Goal: Information Seeking & Learning: Learn about a topic

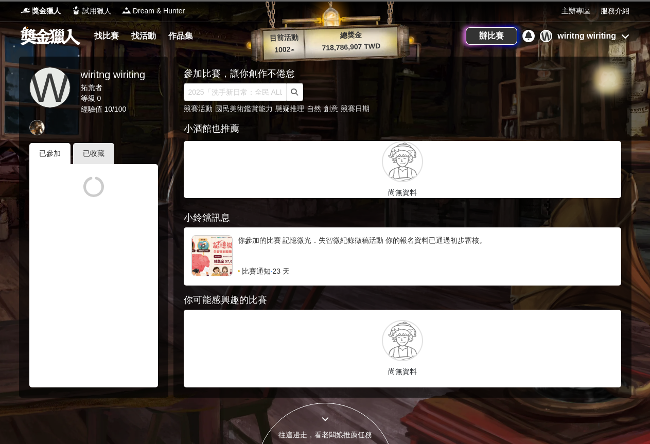
click at [111, 41] on link "找比賽" at bounding box center [106, 36] width 33 height 14
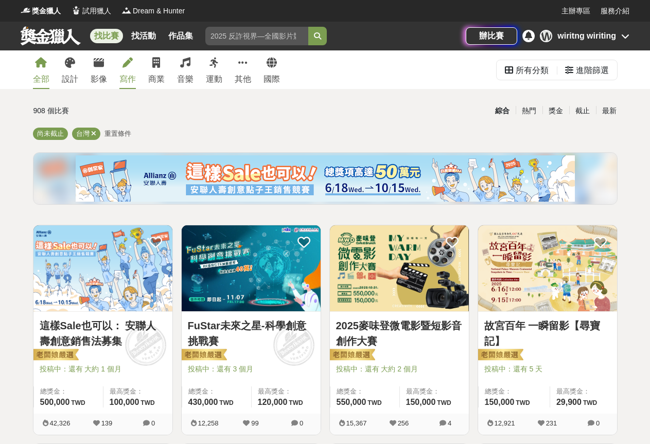
click at [125, 87] on link "寫作" at bounding box center [127, 69] width 16 height 39
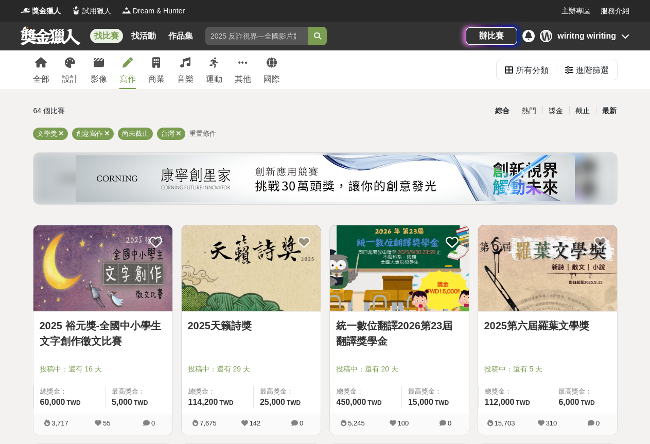
click at [610, 106] on div "最新" at bounding box center [609, 111] width 27 height 18
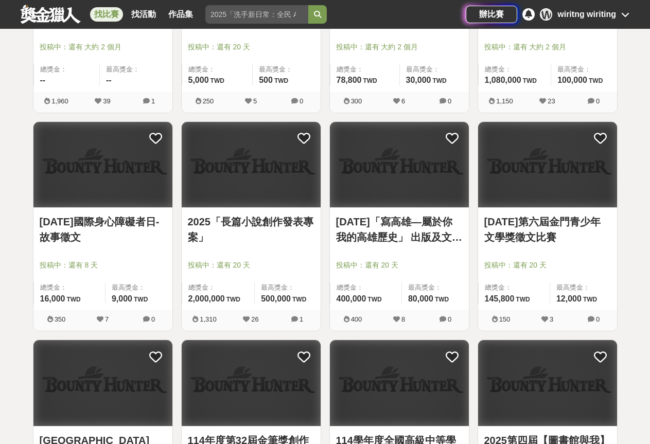
scroll to position [1132, 0]
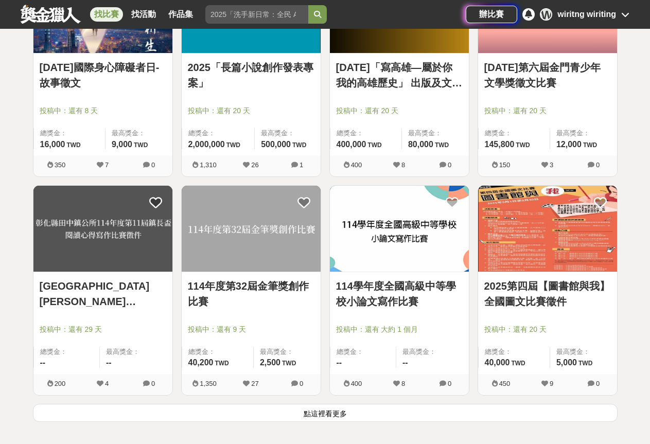
click at [310, 414] on button "點這裡看更多" at bounding box center [325, 413] width 584 height 18
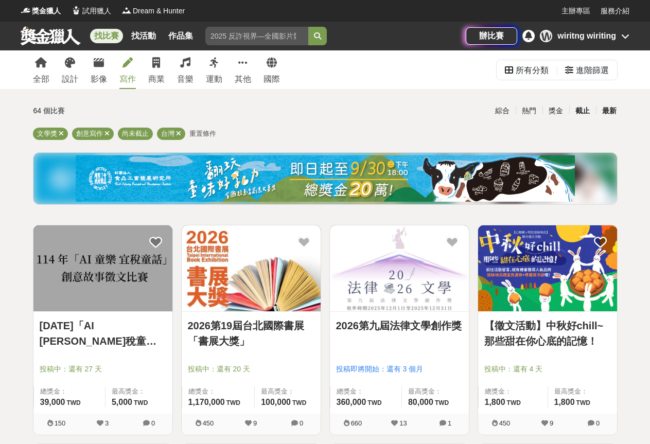
click at [577, 108] on div "截止" at bounding box center [582, 111] width 27 height 18
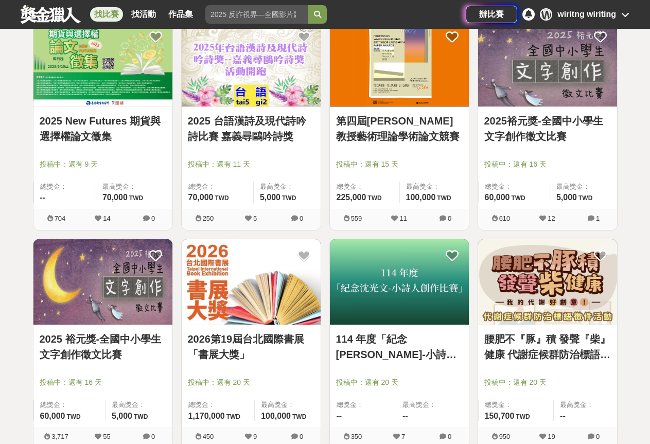
scroll to position [1029, 0]
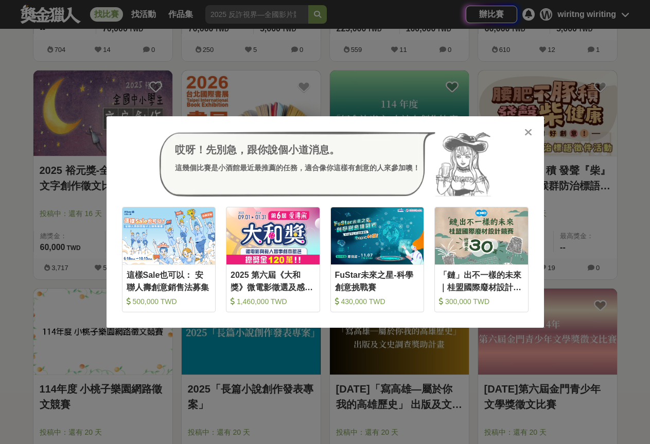
click at [529, 135] on icon at bounding box center [528, 132] width 8 height 10
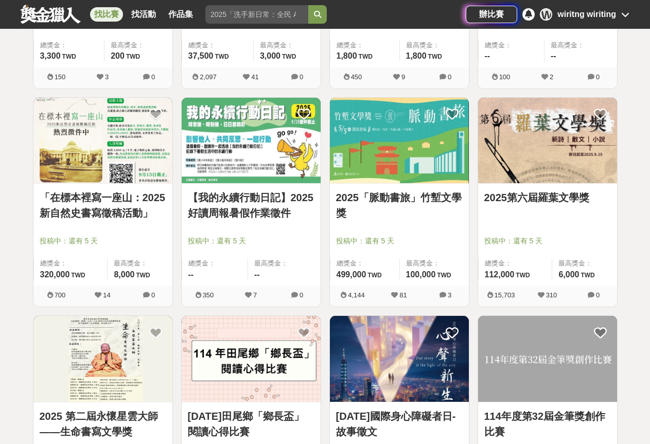
scroll to position [0, 0]
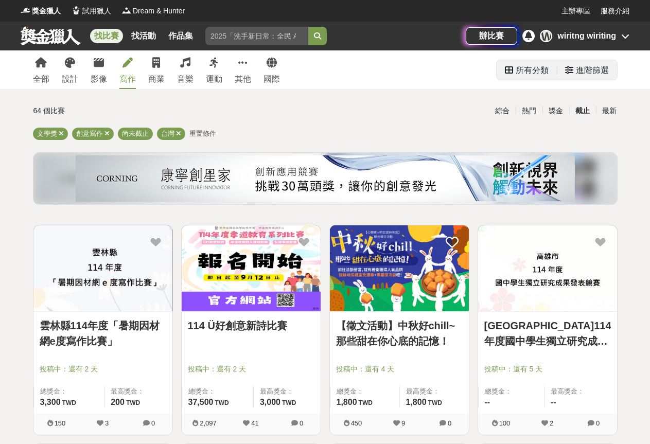
click at [517, 75] on div "所有分類" at bounding box center [531, 70] width 33 height 21
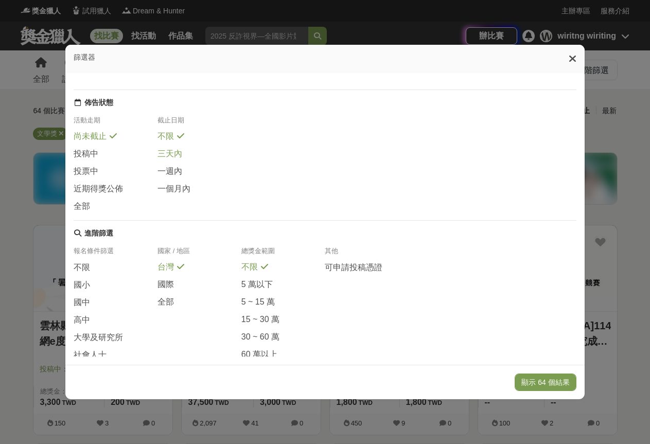
scroll to position [138, 0]
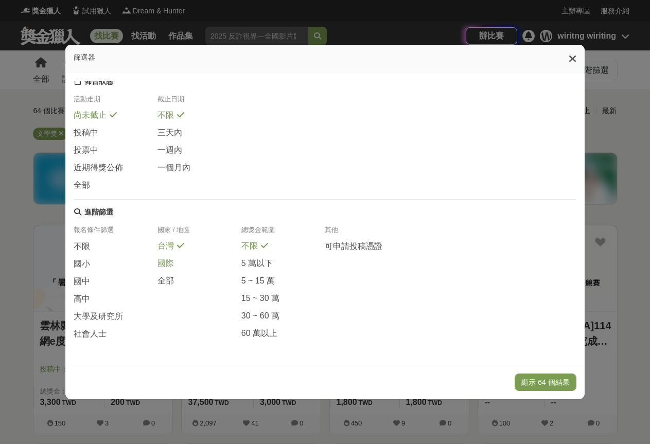
click at [161, 261] on span "國際" at bounding box center [165, 263] width 16 height 11
click at [522, 376] on div "顯示 7 個結果" at bounding box center [324, 382] width 519 height 34
click at [531, 383] on button "顯示 7 個結果" at bounding box center [548, 381] width 58 height 17
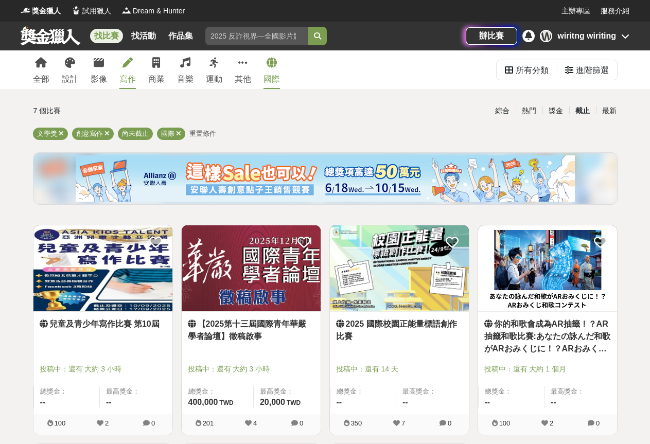
click at [229, 333] on link "【2025第十三屆國際青年華嚴學者論壇】徵稿啟事" at bounding box center [251, 330] width 127 height 25
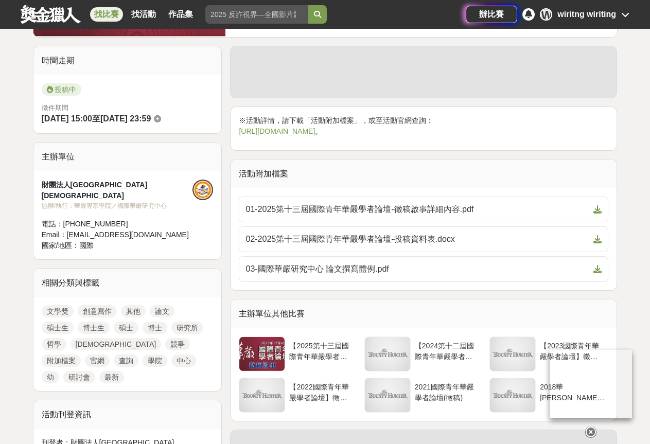
scroll to position [257, 0]
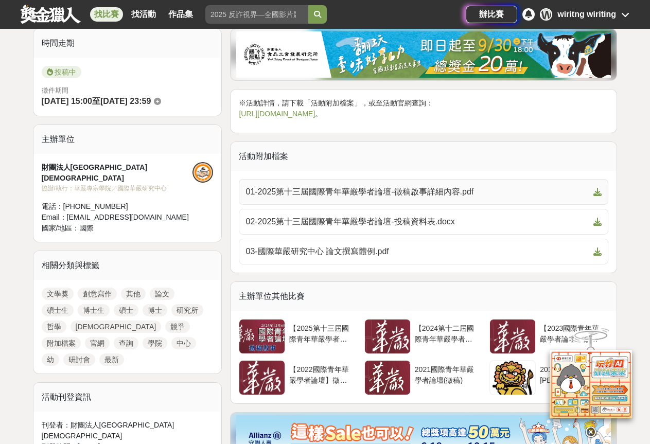
click at [374, 194] on span "01-2025第十三屆國際青年華嚴學者論壇-徵稿啟事詳細內容.pdf" at bounding box center [417, 192] width 344 height 12
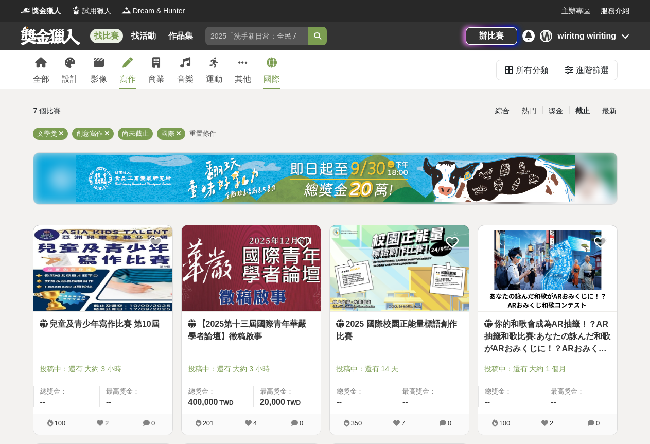
click at [133, 326] on link "兒童及青少年寫作比賽 第10屆" at bounding box center [103, 324] width 127 height 12
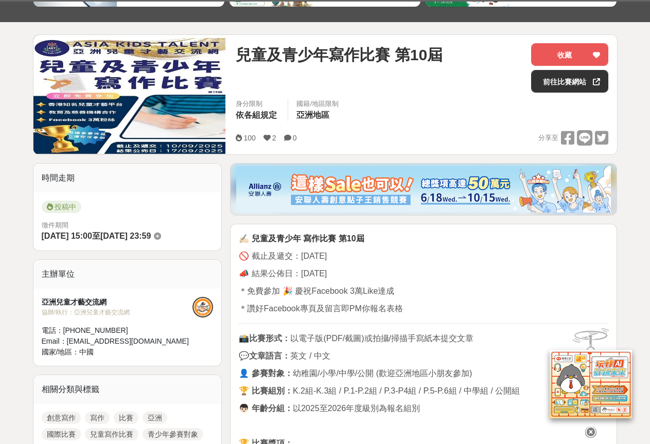
scroll to position [206, 0]
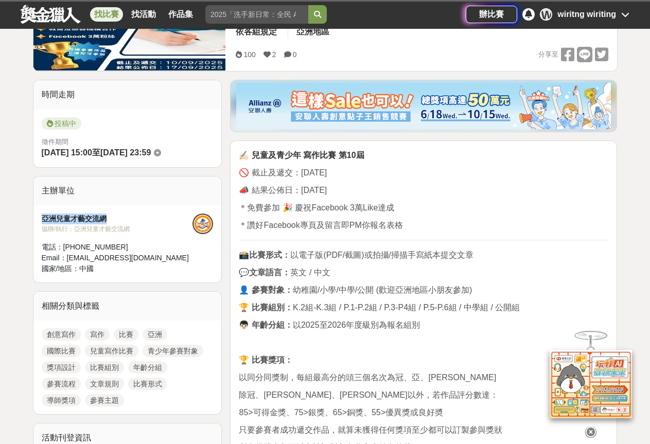
drag, startPoint x: 41, startPoint y: 219, endPoint x: 106, endPoint y: 217, distance: 65.4
click at [106, 217] on div "亞洲兒童才藝交流網" at bounding box center [117, 218] width 151 height 11
copy div "亞洲兒童才藝交流網"
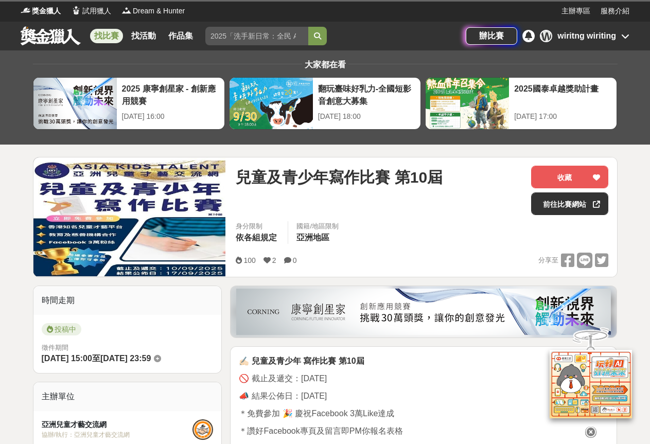
click at [102, 37] on link "找比賽" at bounding box center [106, 36] width 33 height 14
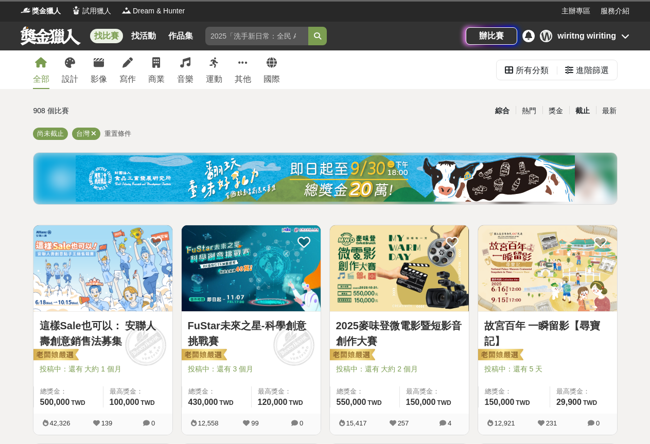
click at [583, 113] on div "截止" at bounding box center [582, 111] width 27 height 18
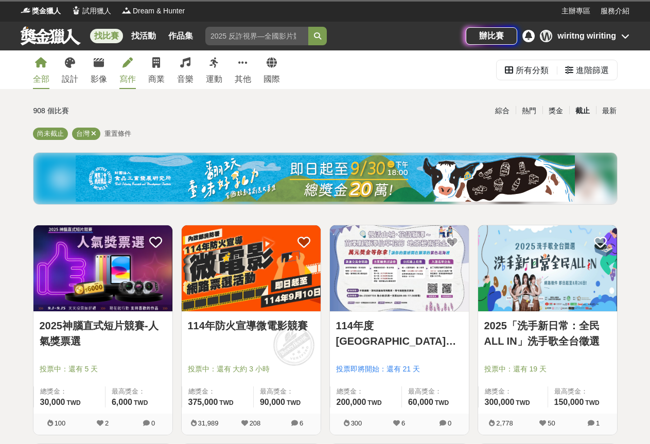
click at [125, 74] on div "寫作" at bounding box center [127, 79] width 16 height 12
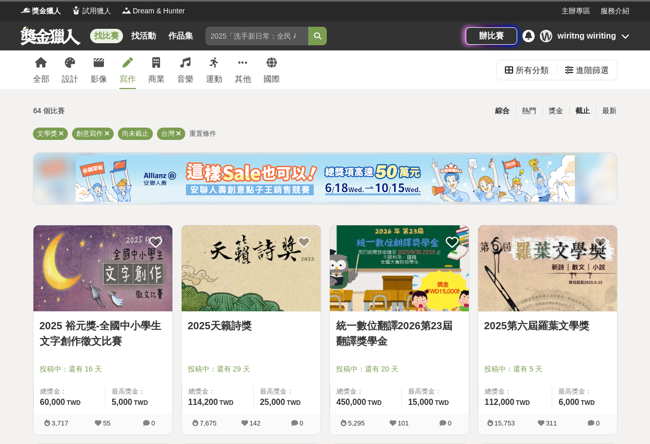
click at [582, 113] on div "截止" at bounding box center [582, 111] width 27 height 18
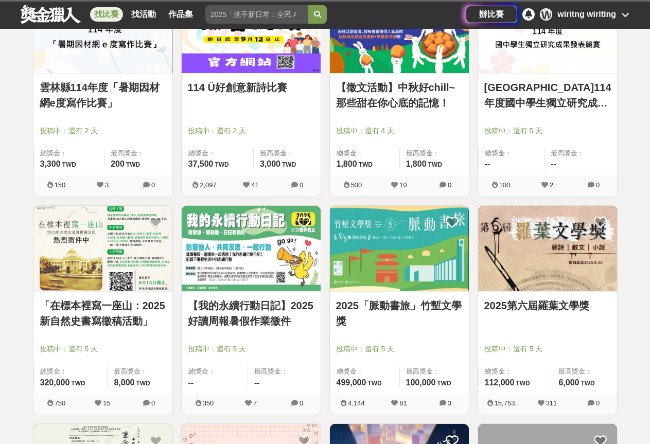
scroll to position [309, 0]
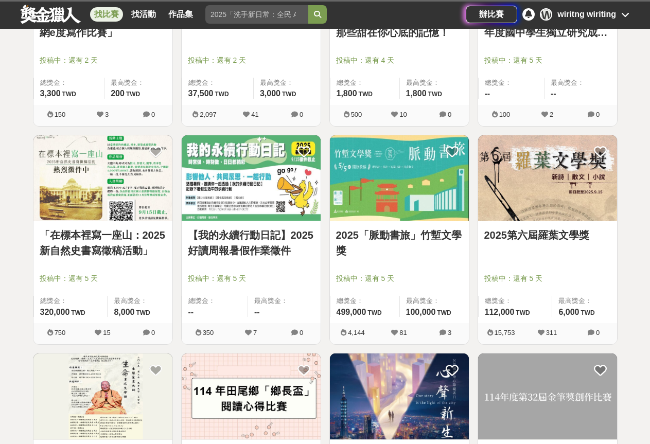
click at [126, 255] on link "「在標本裡寫一座山：2025新自然史書寫徵稿活動」" at bounding box center [103, 242] width 127 height 31
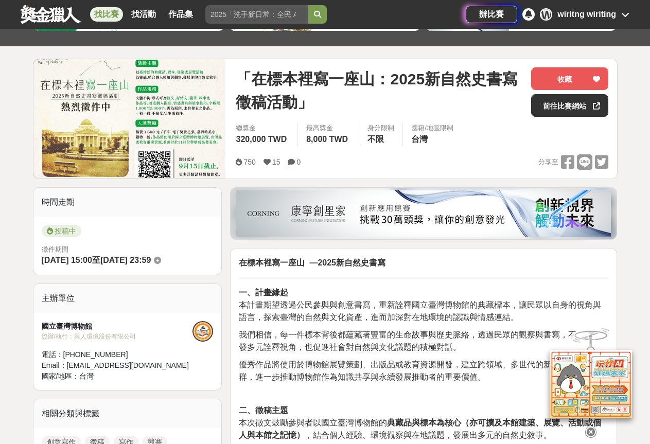
scroll to position [51, 0]
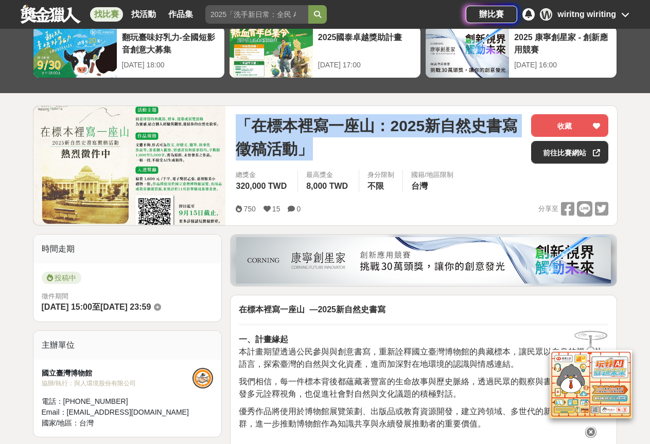
drag, startPoint x: 241, startPoint y: 123, endPoint x: 360, endPoint y: 140, distance: 120.5
click at [360, 140] on span "「在標本裡寫一座山：2025新自然史書寫徵稿活動」" at bounding box center [379, 137] width 287 height 46
copy span "「在標本裡寫一座山：2025新自然史書寫徵稿活動」"
